Goal: Check status: Check status

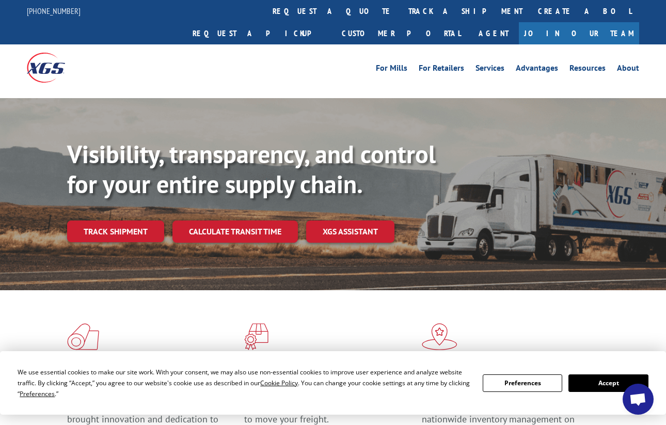
click at [315, 60] on div "For [PERSON_NAME] For Retailers Services Advantages Resources About For [PERSON…" at bounding box center [410, 67] width 460 height 15
click at [401, 3] on link "track a shipment" at bounding box center [466, 11] width 130 height 22
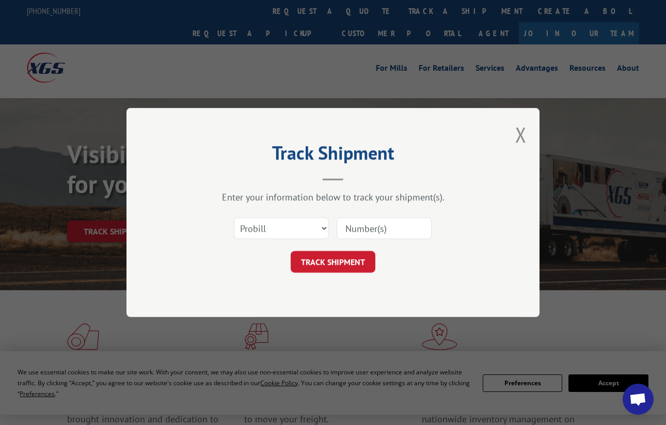
drag, startPoint x: 376, startPoint y: 222, endPoint x: 365, endPoint y: 237, distance: 19.2
click at [376, 222] on input at bounding box center [384, 228] width 95 height 22
paste input "17689707"
type input "17689707"
drag, startPoint x: 345, startPoint y: 257, endPoint x: 335, endPoint y: 257, distance: 10.3
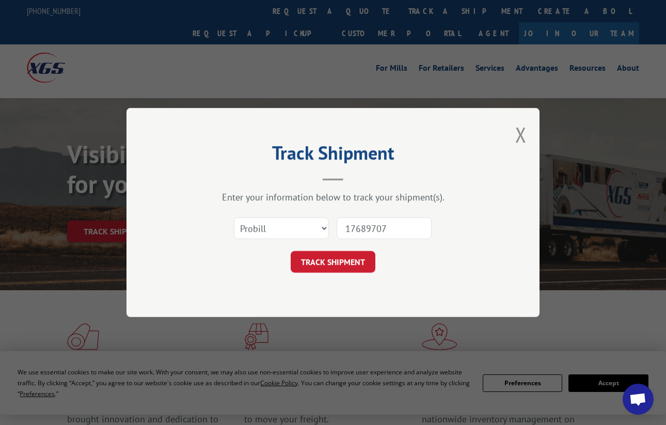
click at [345, 257] on button "TRACK SHIPMENT" at bounding box center [333, 262] width 85 height 22
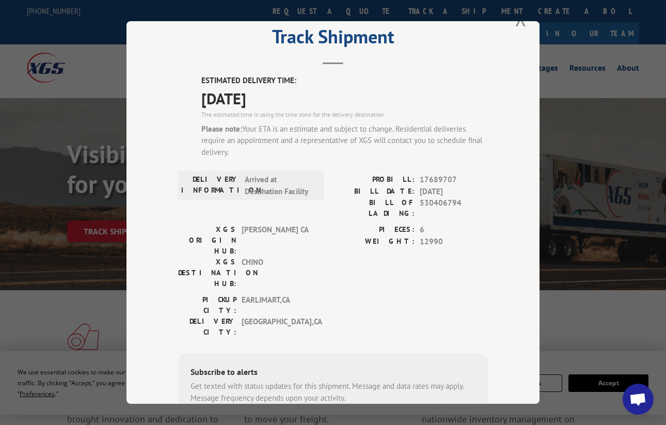
scroll to position [57, 0]
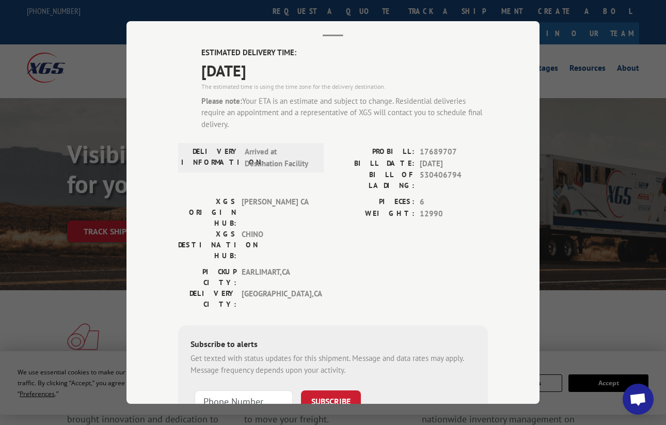
click at [414, 208] on div "WEIGHT: 12990" at bounding box center [410, 214] width 155 height 12
click at [290, 196] on span "[PERSON_NAME] CA" at bounding box center [277, 212] width 70 height 33
click at [355, 163] on label "BILL DATE:" at bounding box center [374, 164] width 82 height 12
click at [435, 179] on div "PROBILL: 17689707 BILL DATE: [DATE] BILL OF LADING: 530406794" at bounding box center [410, 171] width 155 height 50
